Goal: Find specific page/section: Find specific page/section

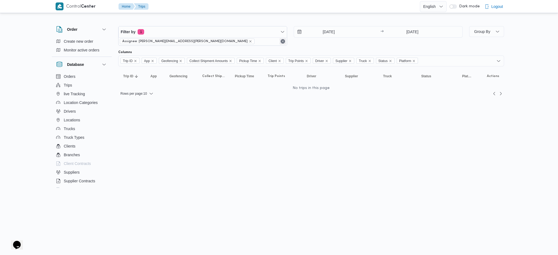
click at [282, 43] on button "Remove" at bounding box center [283, 41] width 7 height 7
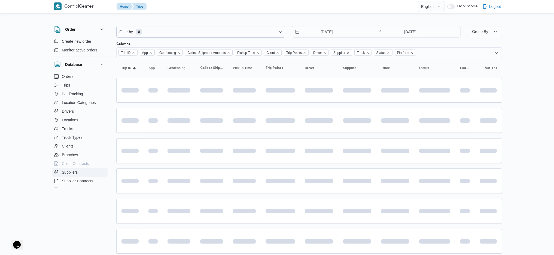
click at [79, 173] on button "Suppliers" at bounding box center [80, 172] width 56 height 9
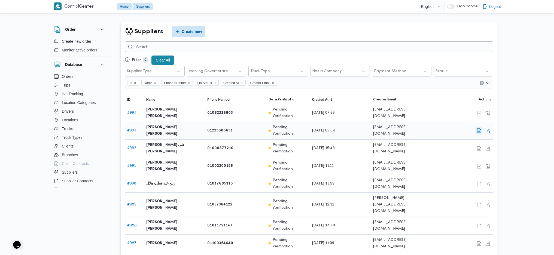
click at [479, 128] on button "button" at bounding box center [479, 131] width 7 height 7
select select "7"
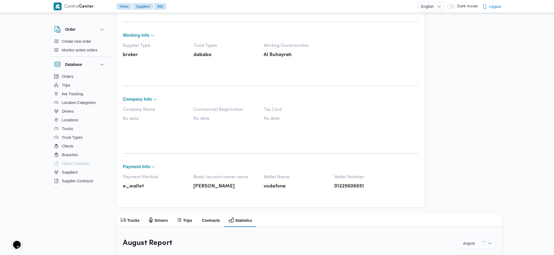
scroll to position [194, 0]
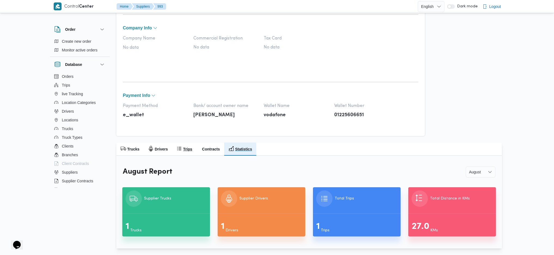
click at [187, 151] on h2 "Trips" at bounding box center [187, 149] width 9 height 7
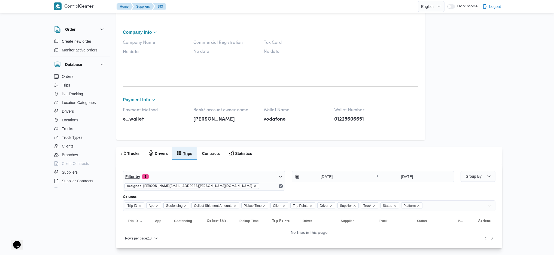
scroll to position [189, 0]
click at [277, 190] on div "Assignee: [PERSON_NAME][EMAIL_ADDRESS][PERSON_NAME][DOMAIN_NAME]" at bounding box center [204, 187] width 162 height 8
click at [281, 189] on button "Remove" at bounding box center [281, 187] width 7 height 7
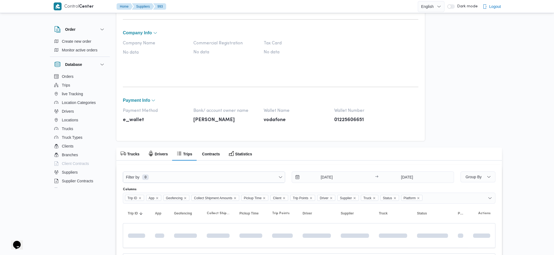
scroll to position [180, 0]
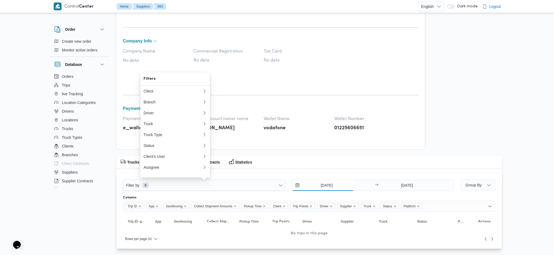
click at [335, 189] on input "[DATE]" at bounding box center [323, 185] width 62 height 11
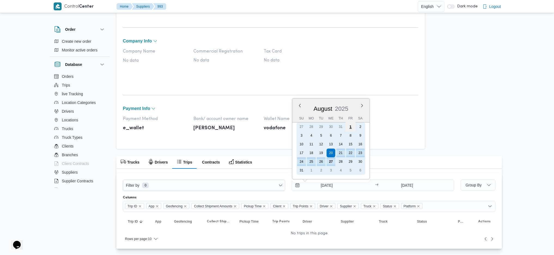
click at [350, 125] on div "1" at bounding box center [351, 127] width 10 height 10
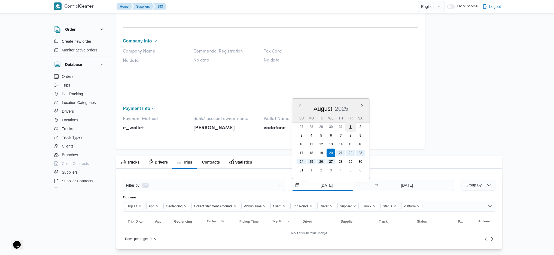
type input "[DATE]"
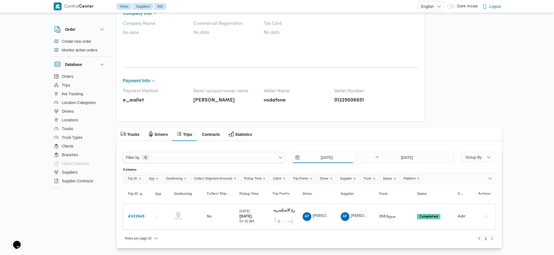
scroll to position [207, 0]
click at [135, 216] on b "# 331045" at bounding box center [136, 218] width 16 height 4
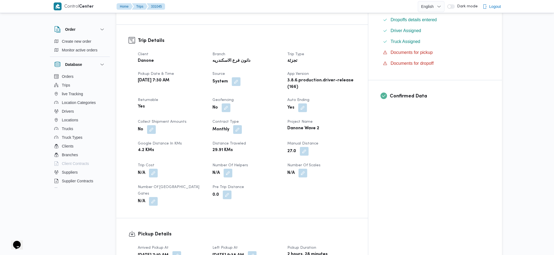
scroll to position [164, 0]
click at [229, 127] on b "Monthly" at bounding box center [221, 130] width 17 height 7
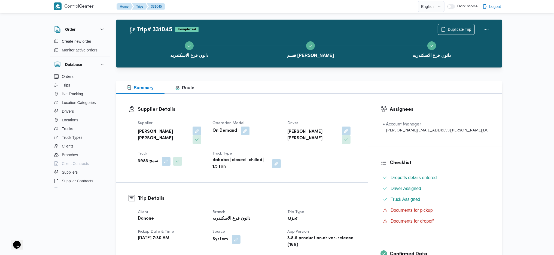
scroll to position [0, 0]
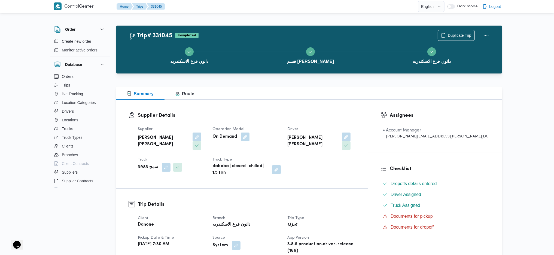
click at [267, 121] on dl "Supplier Details Supplier [PERSON_NAME] [PERSON_NAME] Operation Model On Demand…" at bounding box center [247, 144] width 218 height 64
click at [325, 138] on b "[PERSON_NAME] [PERSON_NAME]" at bounding box center [313, 141] width 51 height 13
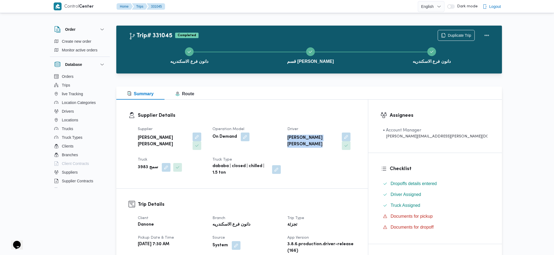
click at [325, 138] on b "[PERSON_NAME] [PERSON_NAME]" at bounding box center [313, 141] width 51 height 13
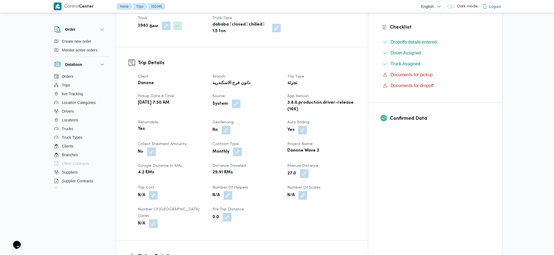
scroll to position [132, 0]
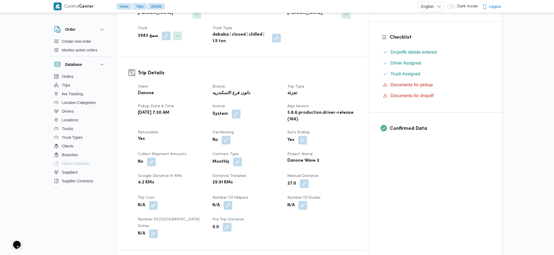
click at [229, 159] on b "Monthly" at bounding box center [221, 162] width 17 height 7
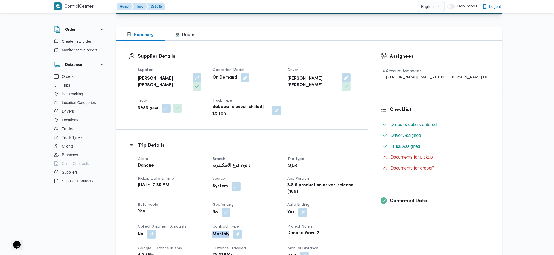
scroll to position [0, 0]
